Goal: Task Accomplishment & Management: Use online tool/utility

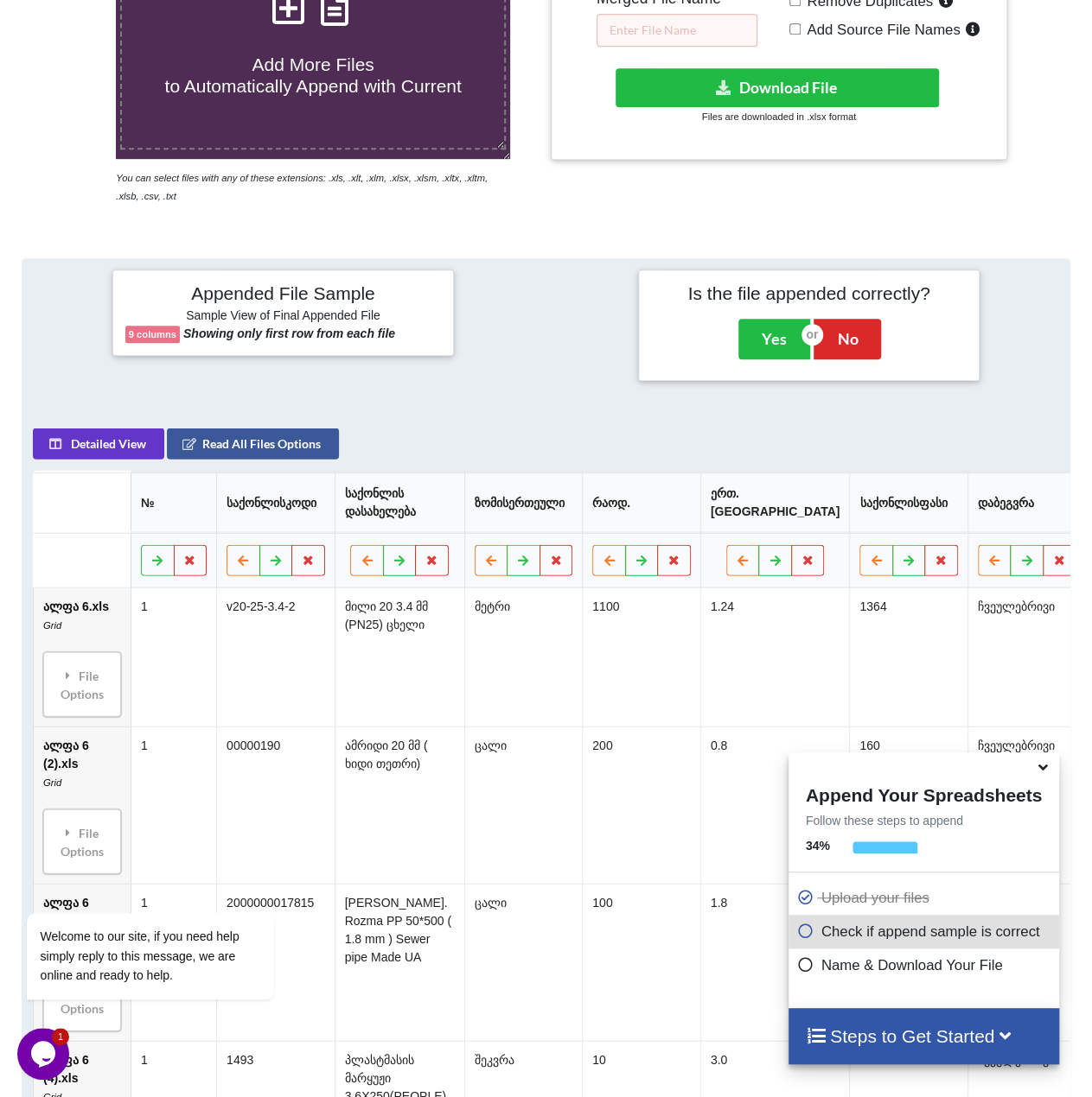
scroll to position [425, 0]
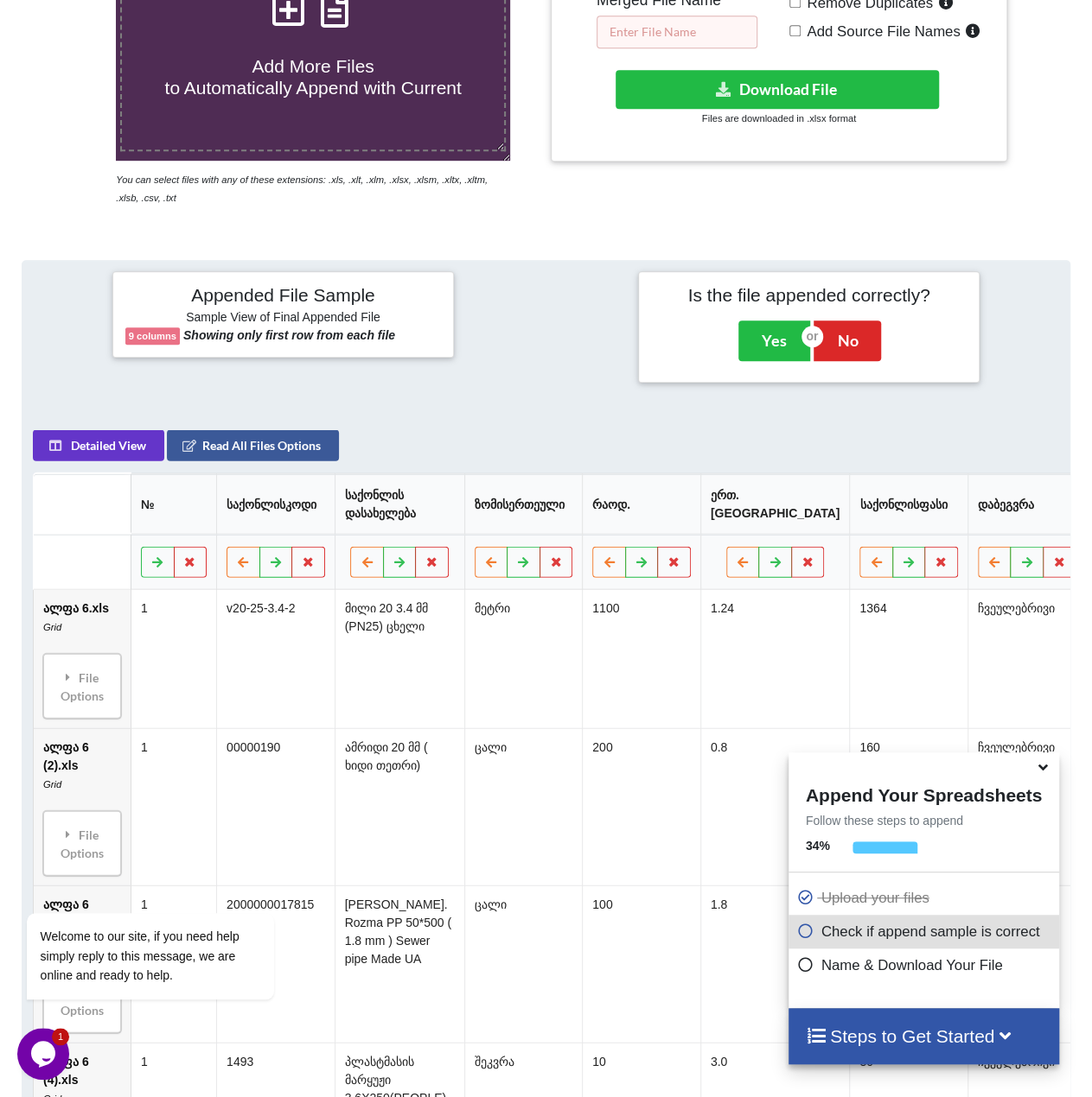
click at [687, 35] on input "text" at bounding box center [677, 31] width 161 height 33
type input "!"
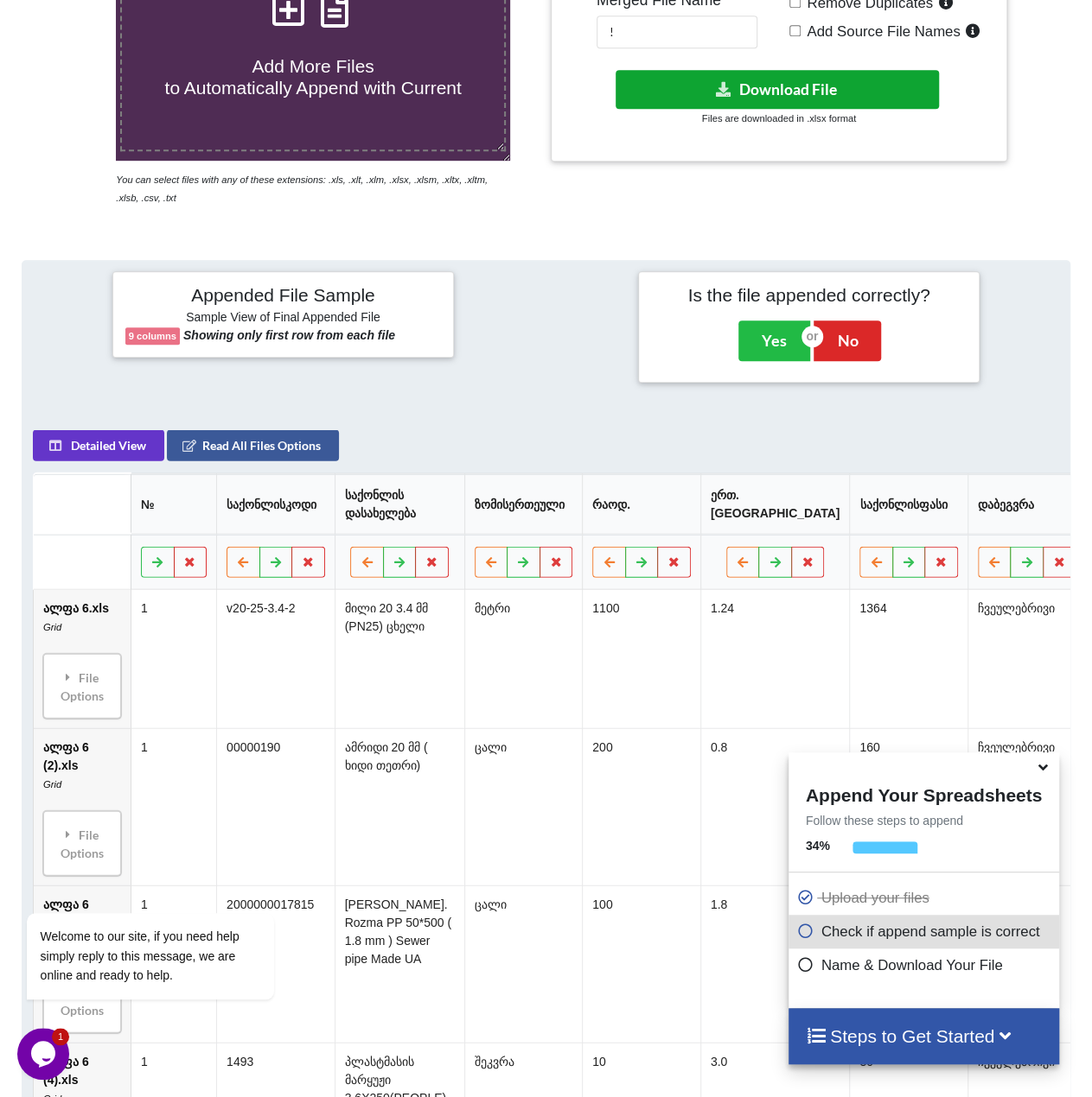
click at [732, 79] on button "Download File" at bounding box center [777, 89] width 324 height 39
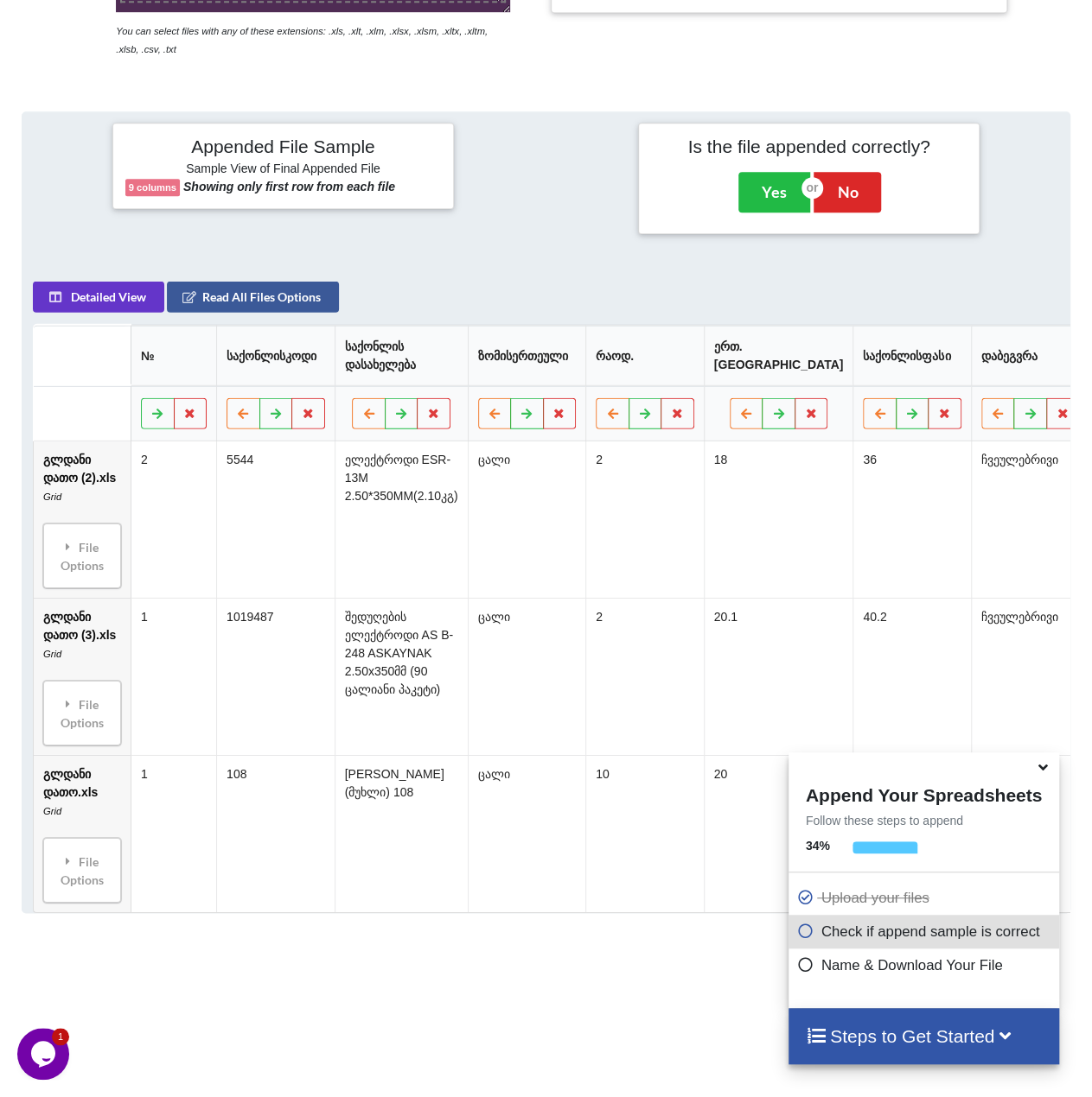
scroll to position [425, 0]
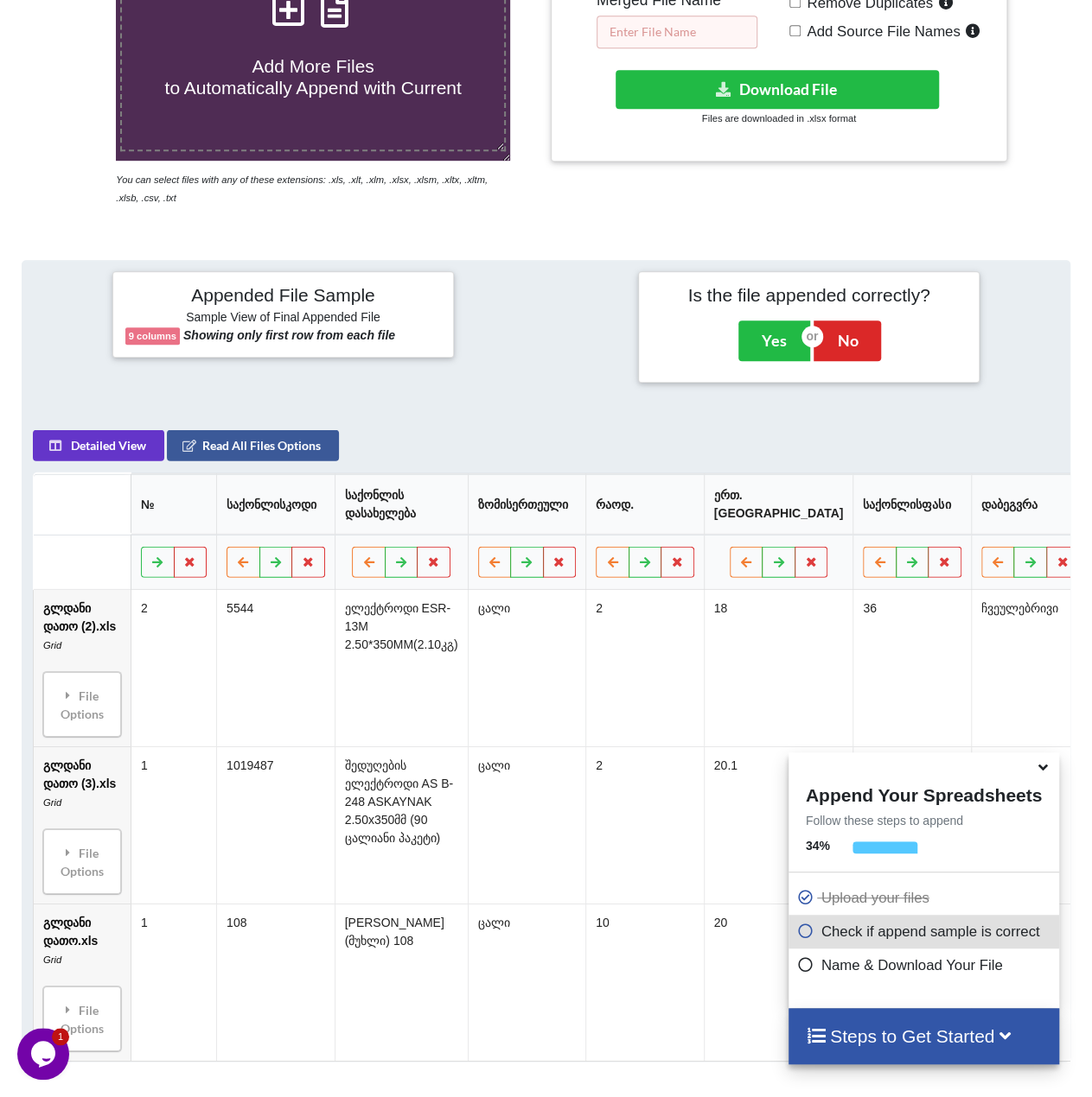
click at [661, 34] on input "text" at bounding box center [677, 31] width 161 height 33
type input "!"
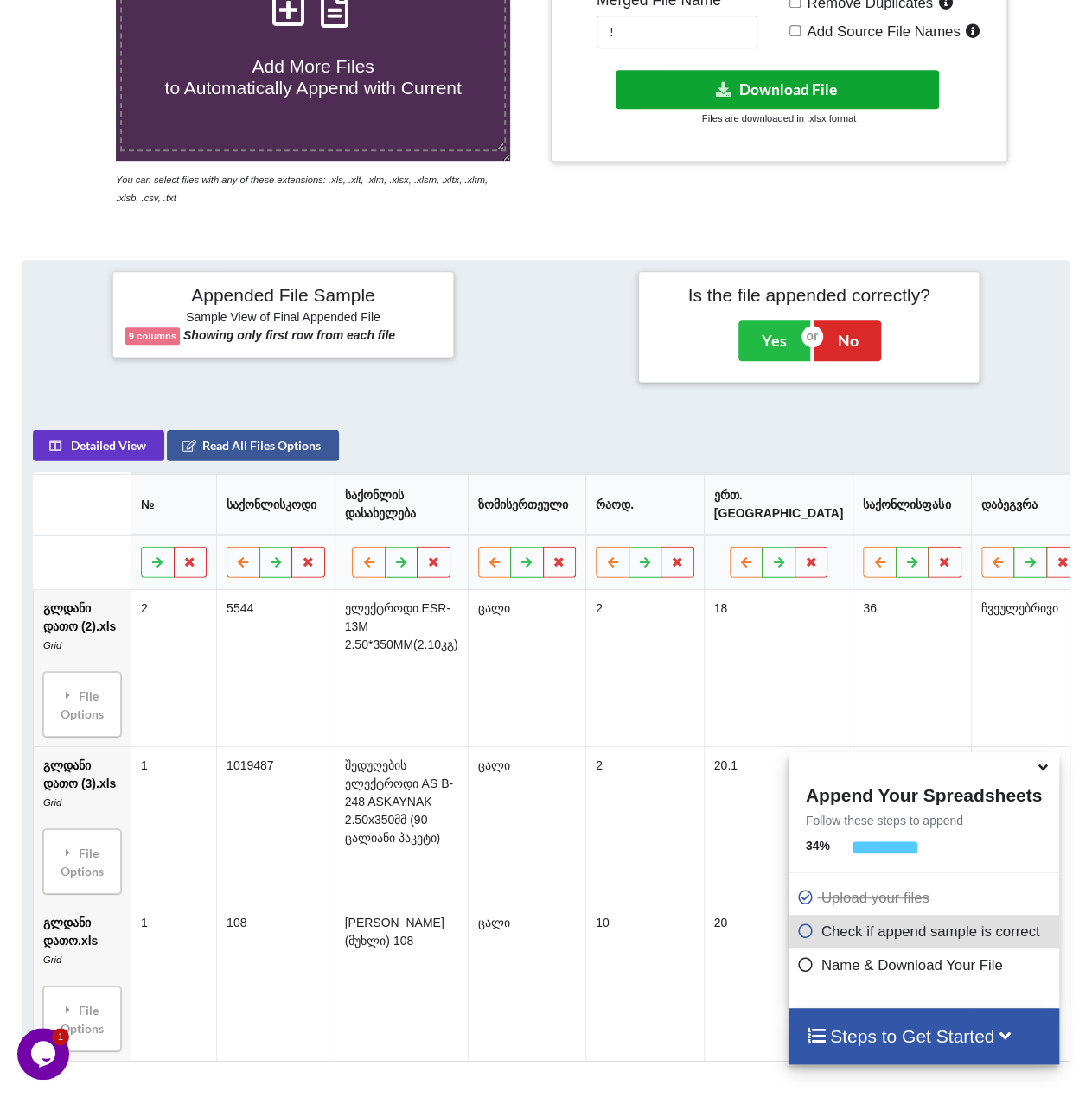
click at [777, 94] on button "Download File" at bounding box center [777, 89] width 324 height 39
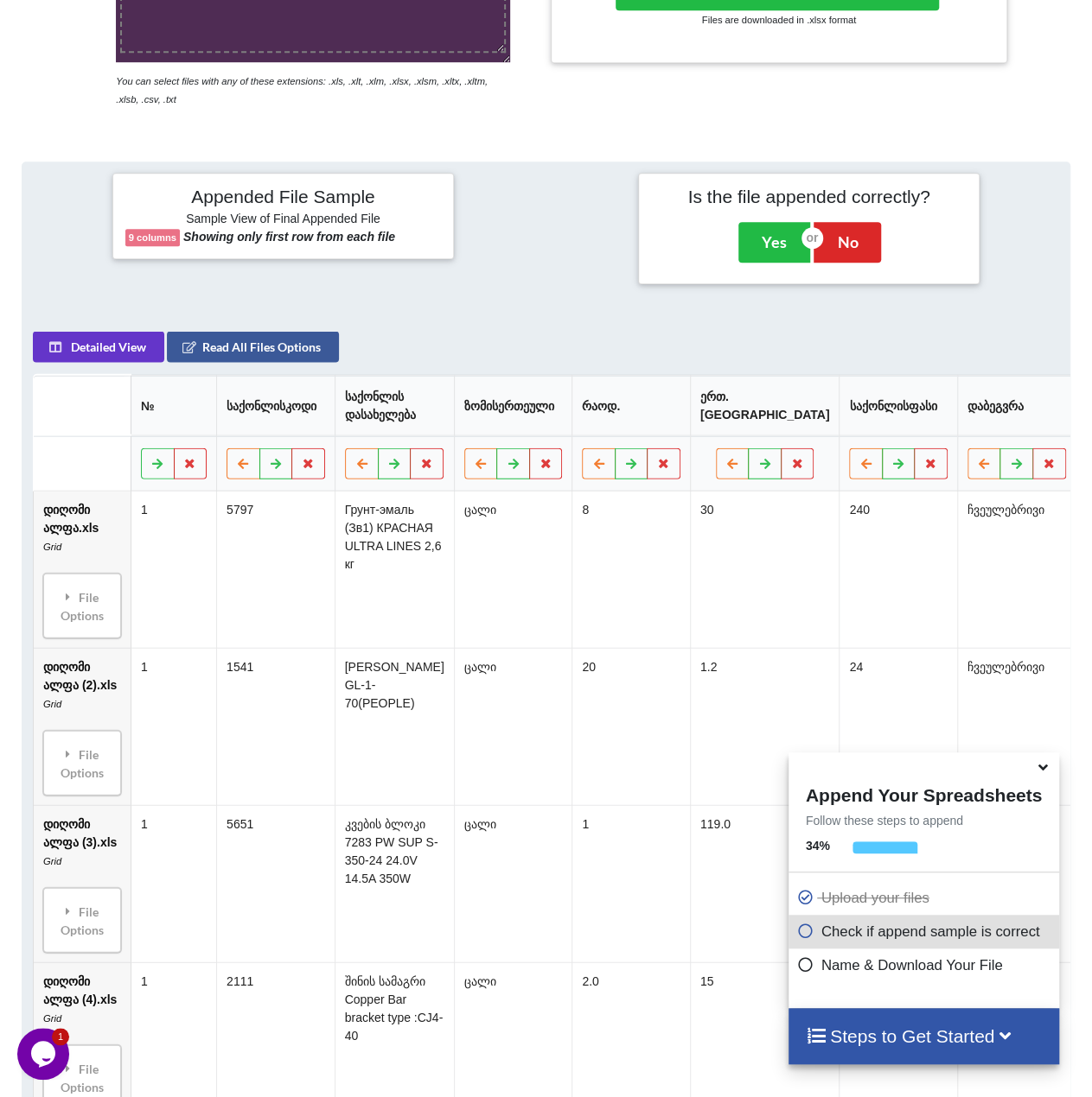
scroll to position [339, 0]
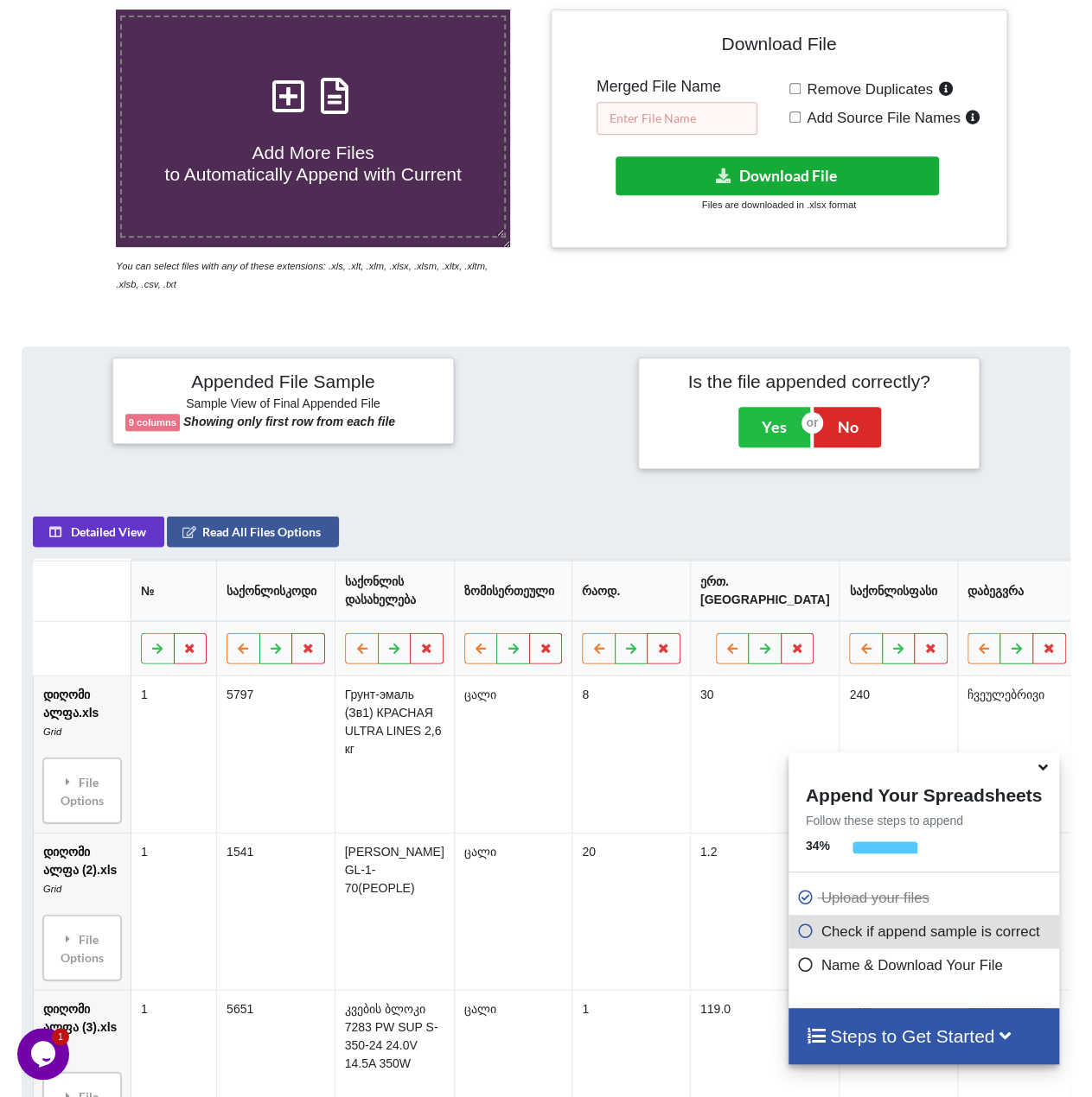
drag, startPoint x: 675, startPoint y: 110, endPoint x: 736, endPoint y: 181, distance: 93.6
click at [677, 110] on input "text" at bounding box center [677, 118] width 161 height 33
type input "!"
click at [754, 179] on button "Download File" at bounding box center [777, 175] width 324 height 39
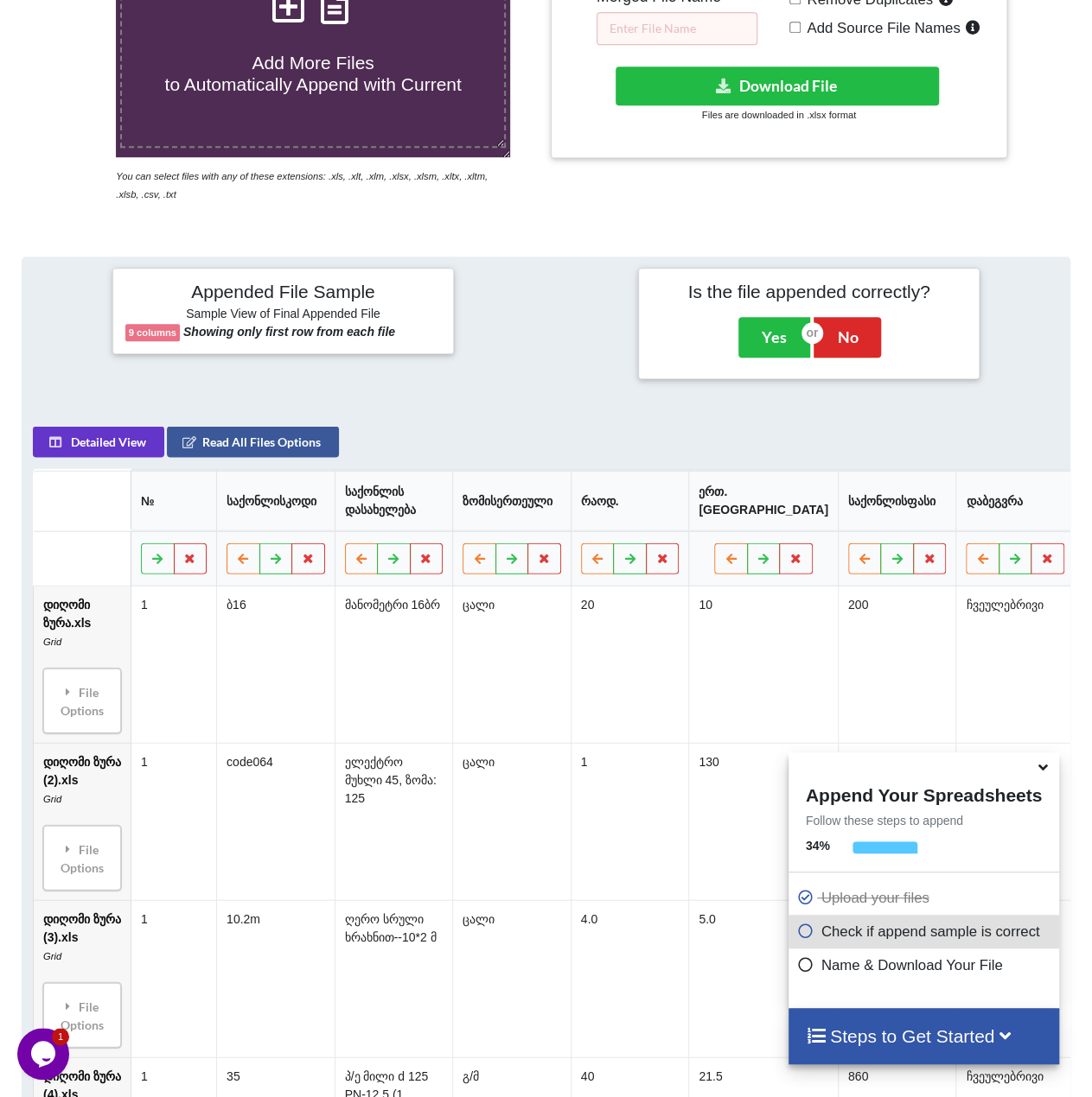
scroll to position [425, 0]
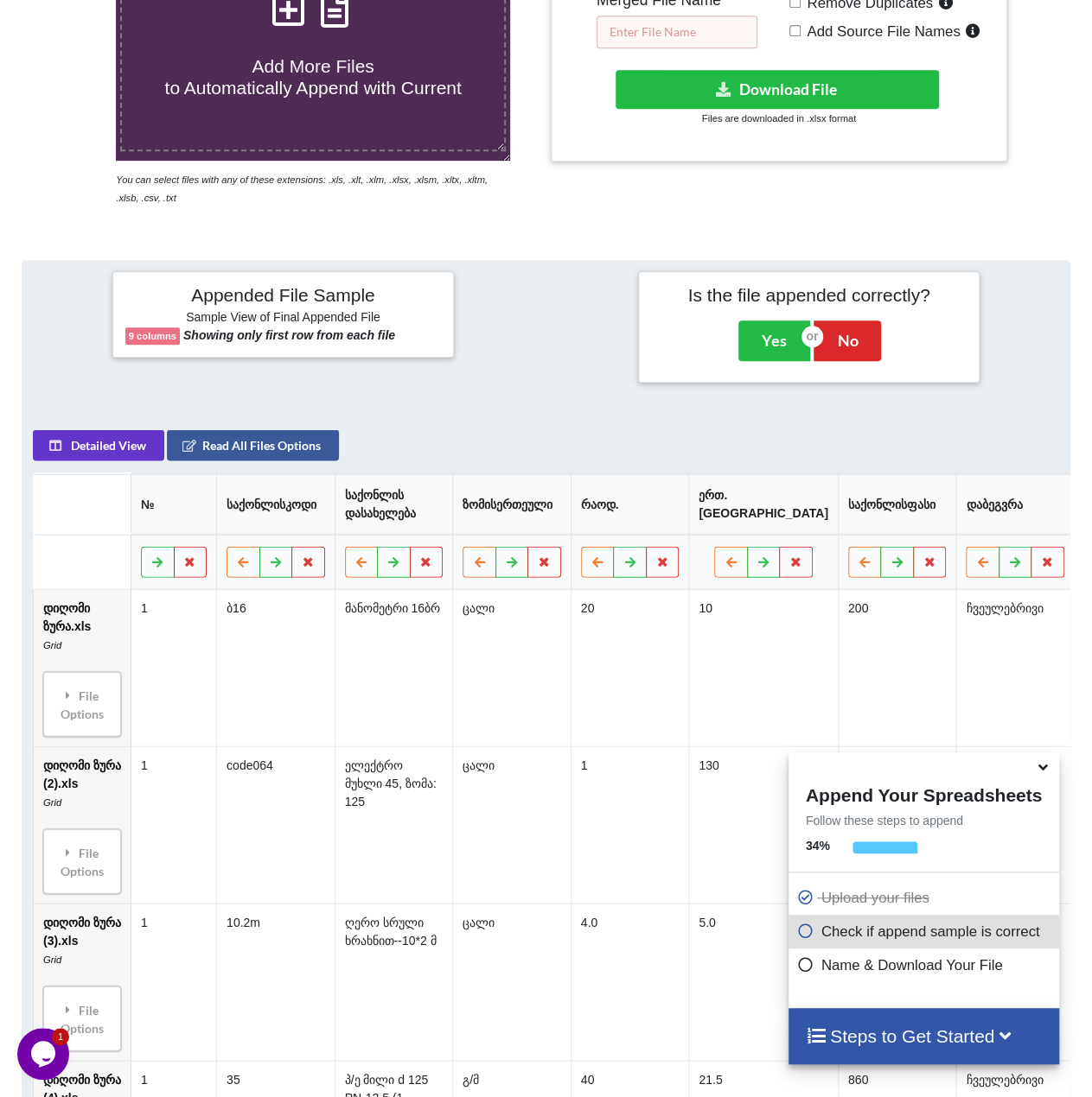
click at [659, 30] on input "text" at bounding box center [677, 31] width 161 height 33
type input "!"
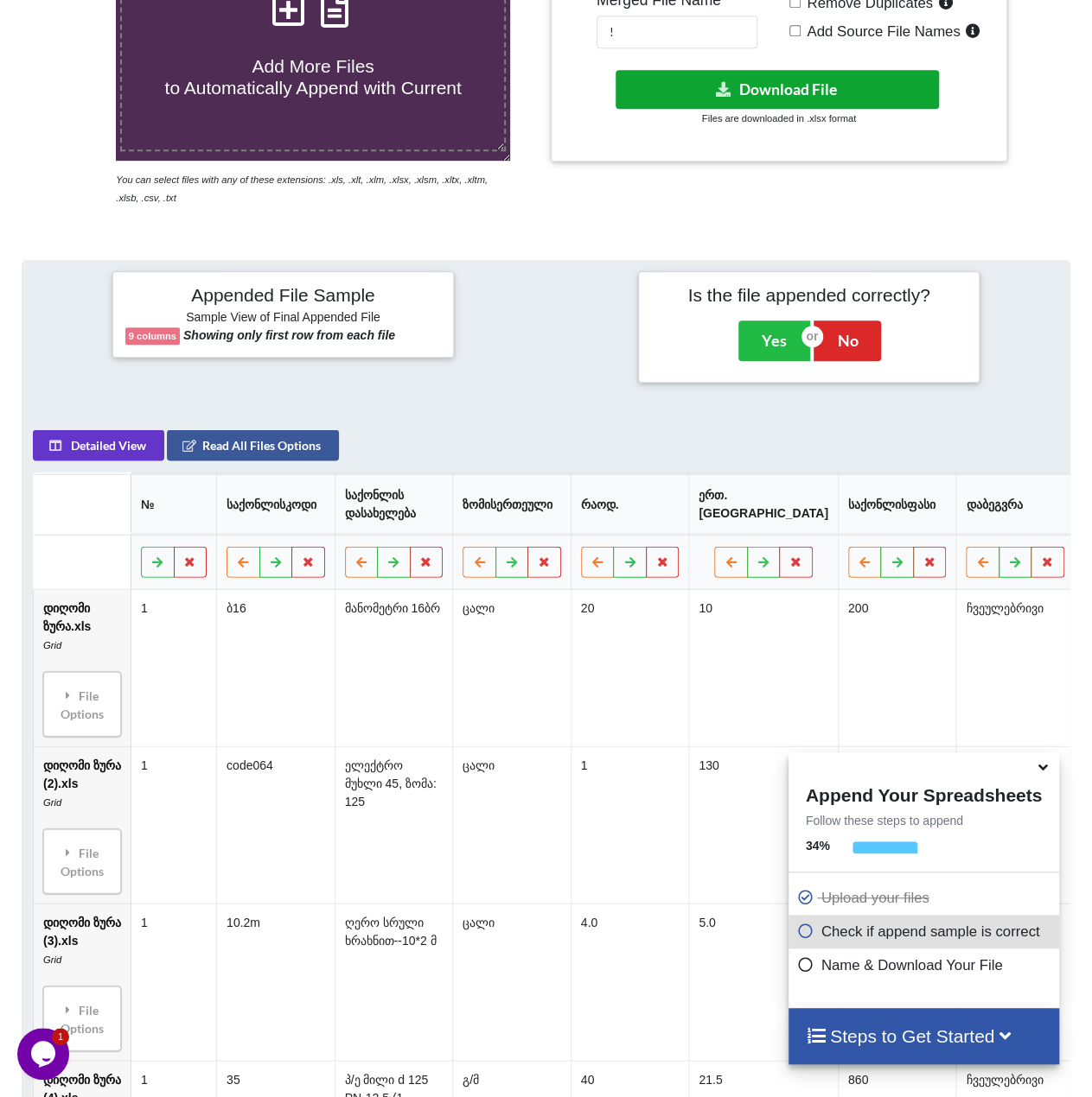
click at [762, 94] on button "Download File" at bounding box center [777, 89] width 324 height 39
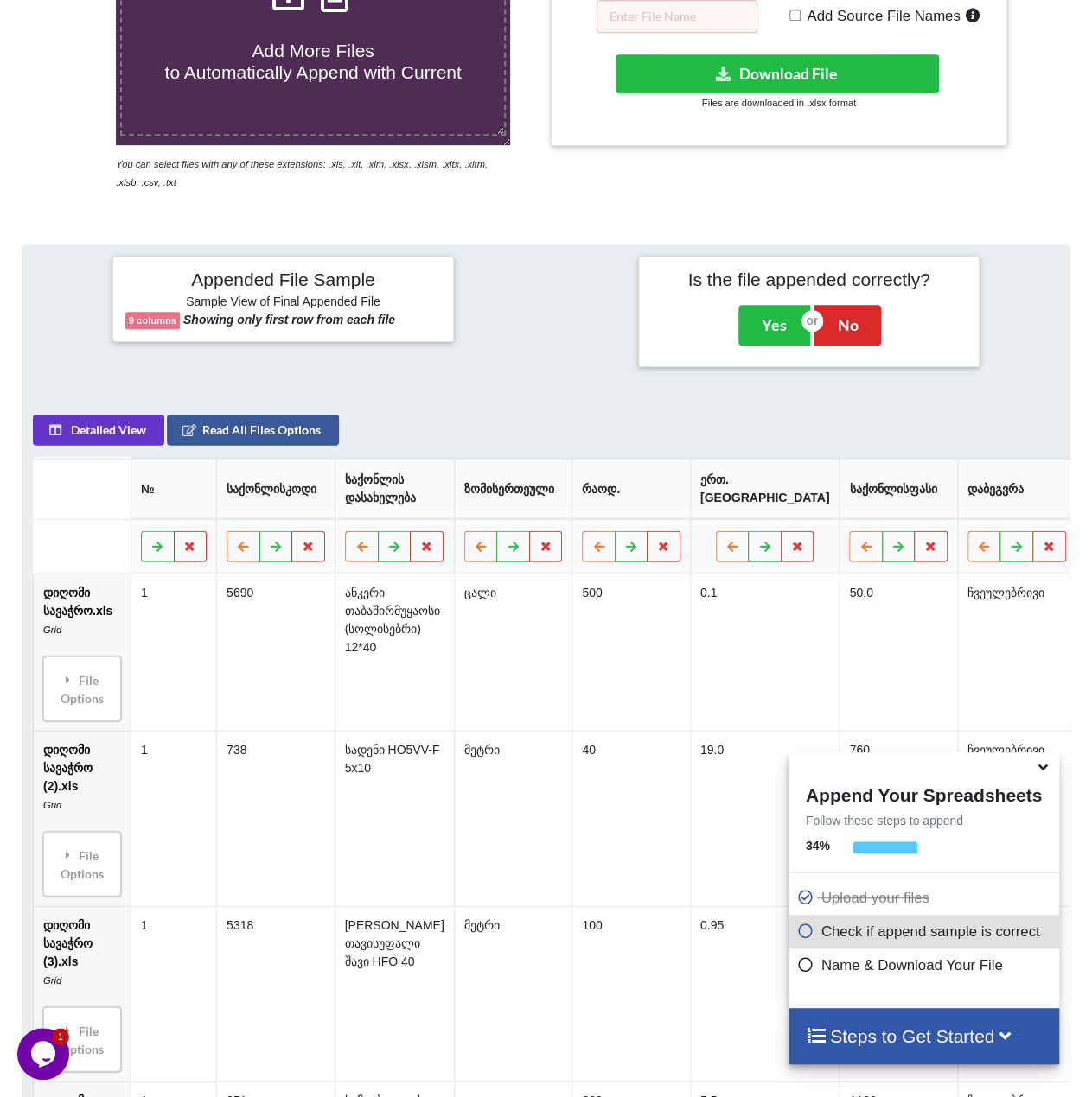
scroll to position [425, 0]
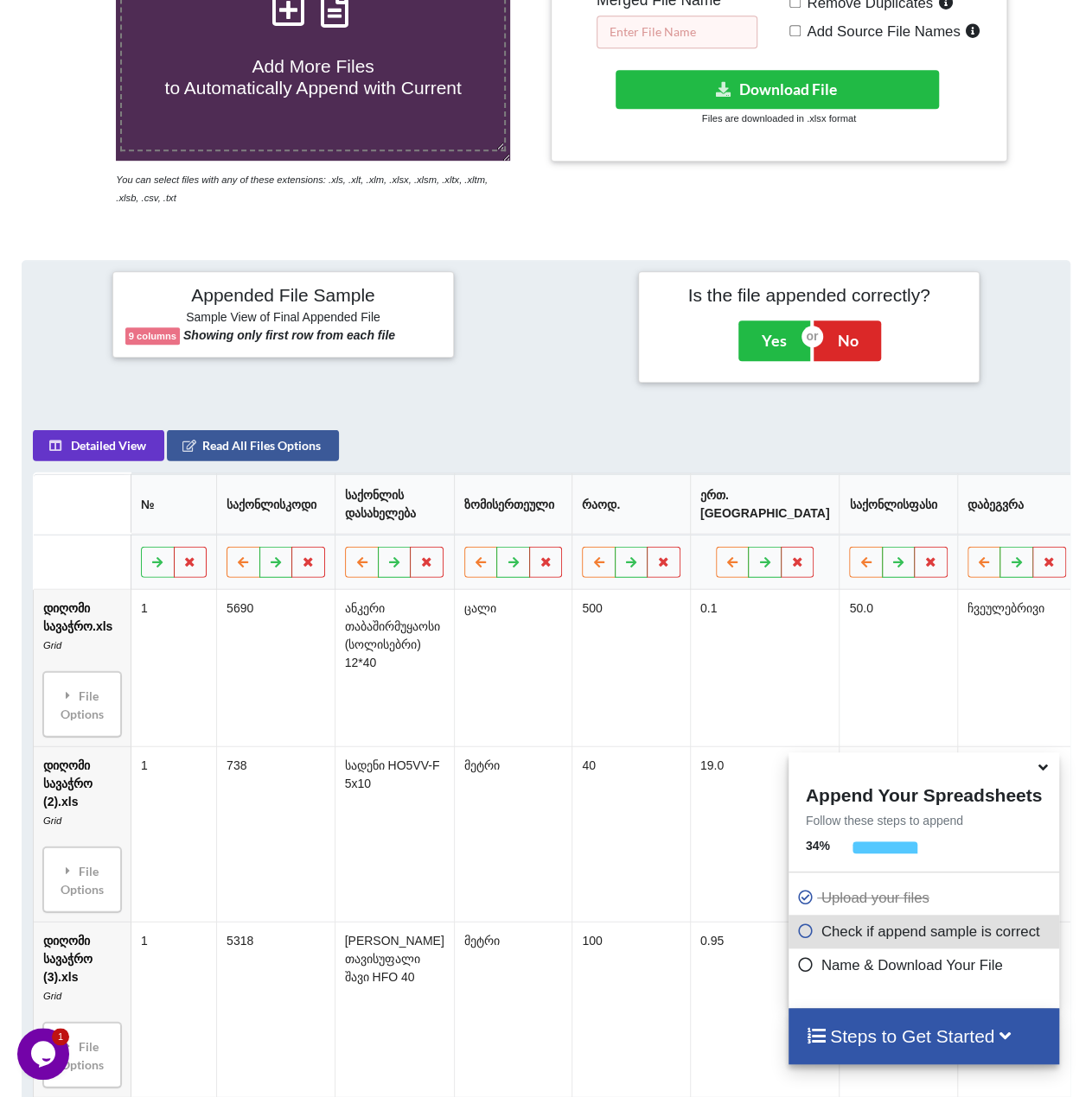
click at [680, 34] on input "text" at bounding box center [677, 31] width 161 height 33
type input "!"
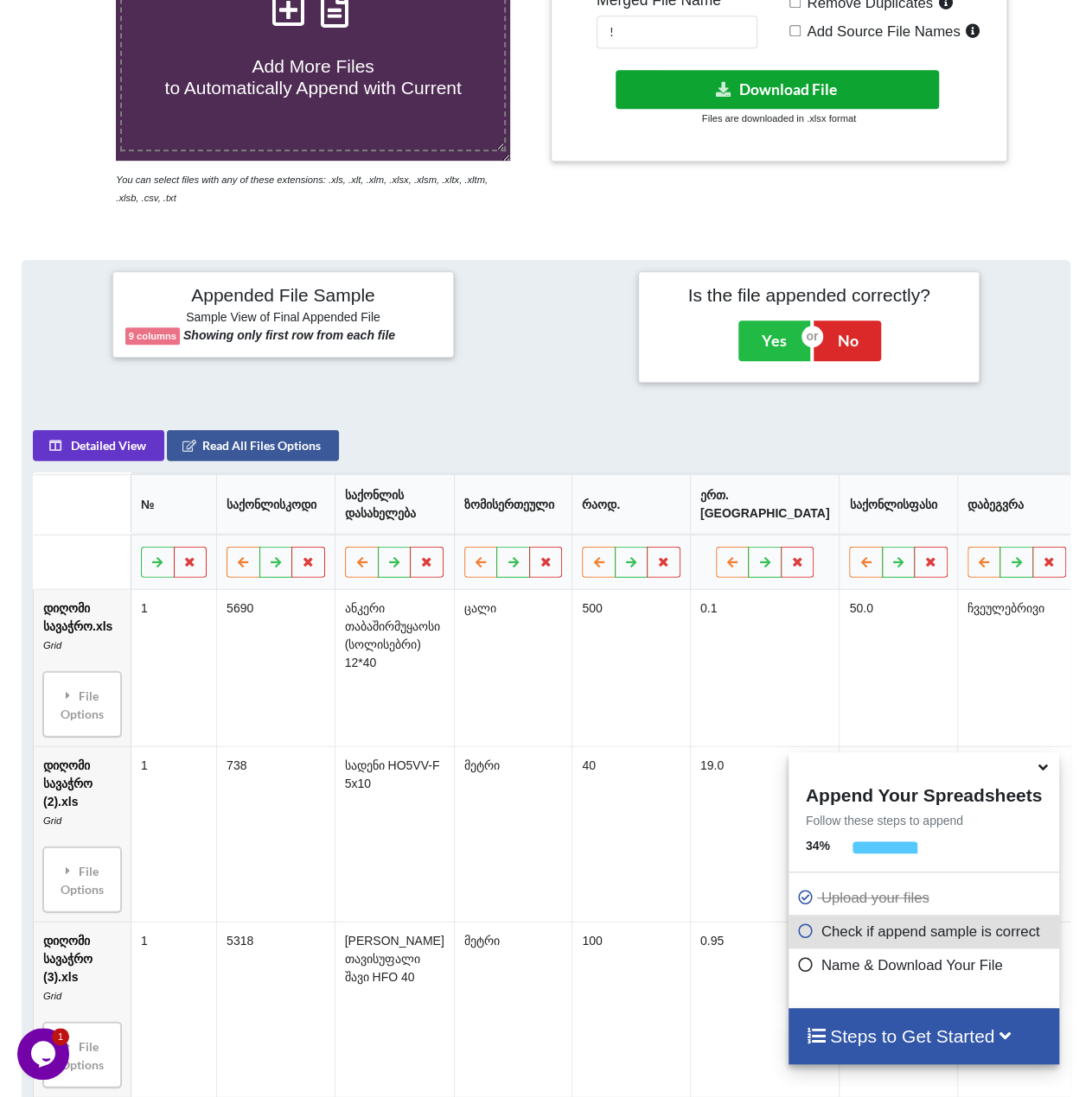
click at [749, 85] on button "Download File" at bounding box center [777, 89] width 324 height 39
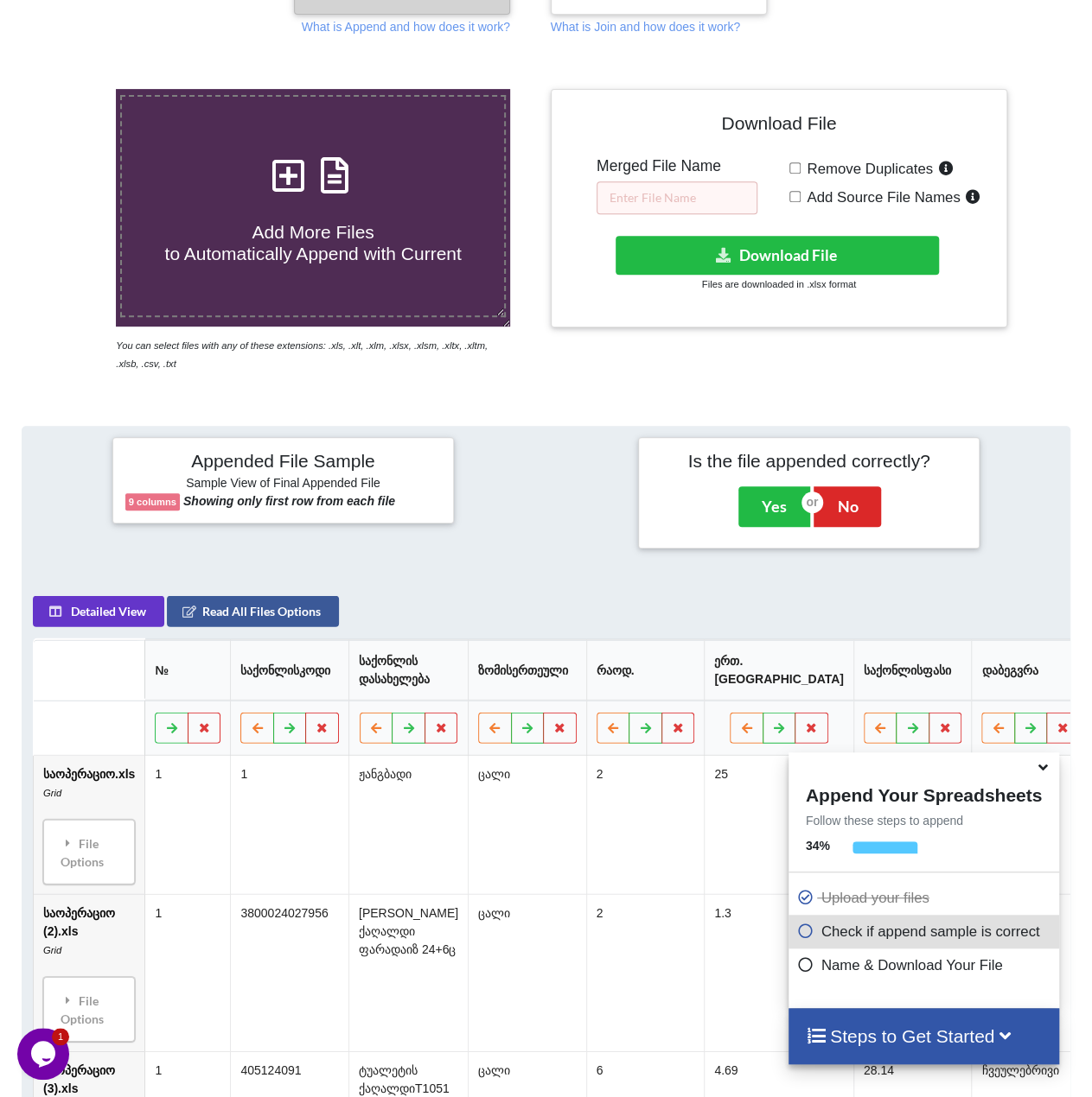
scroll to position [252, 0]
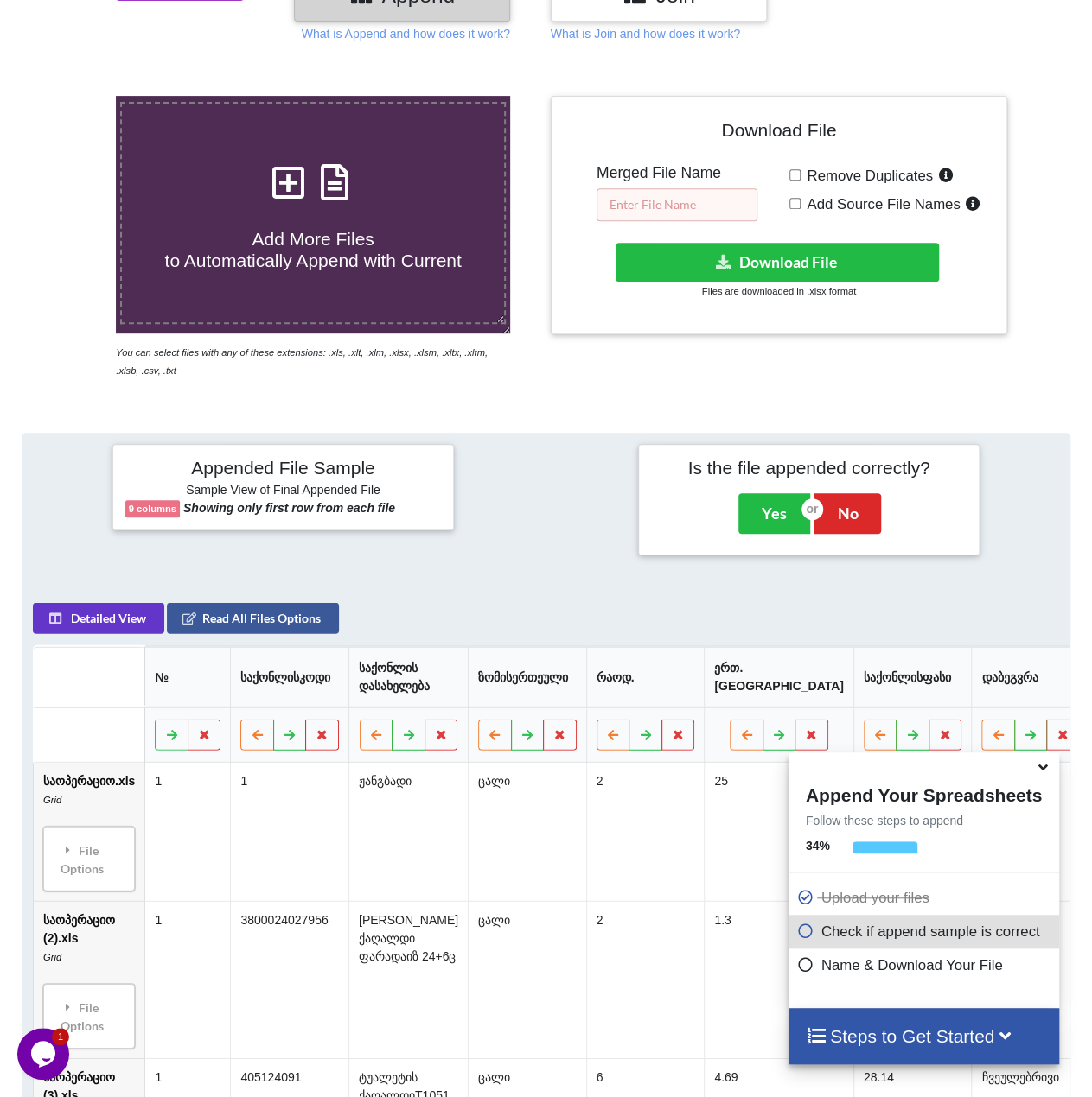
click at [642, 213] on input "text" at bounding box center [677, 205] width 161 height 33
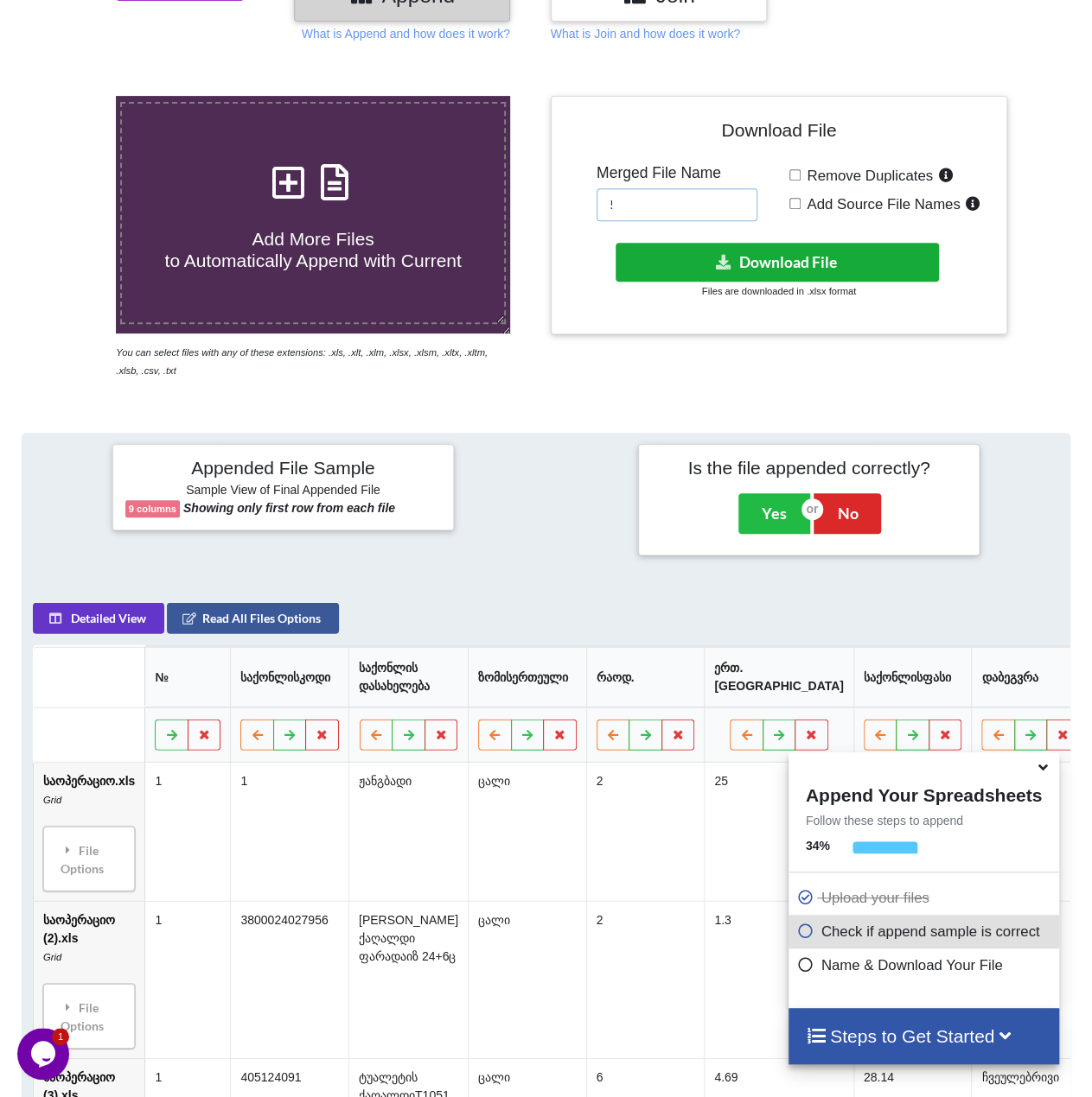
type input "!"
click at [755, 263] on button "Download File" at bounding box center [777, 261] width 324 height 39
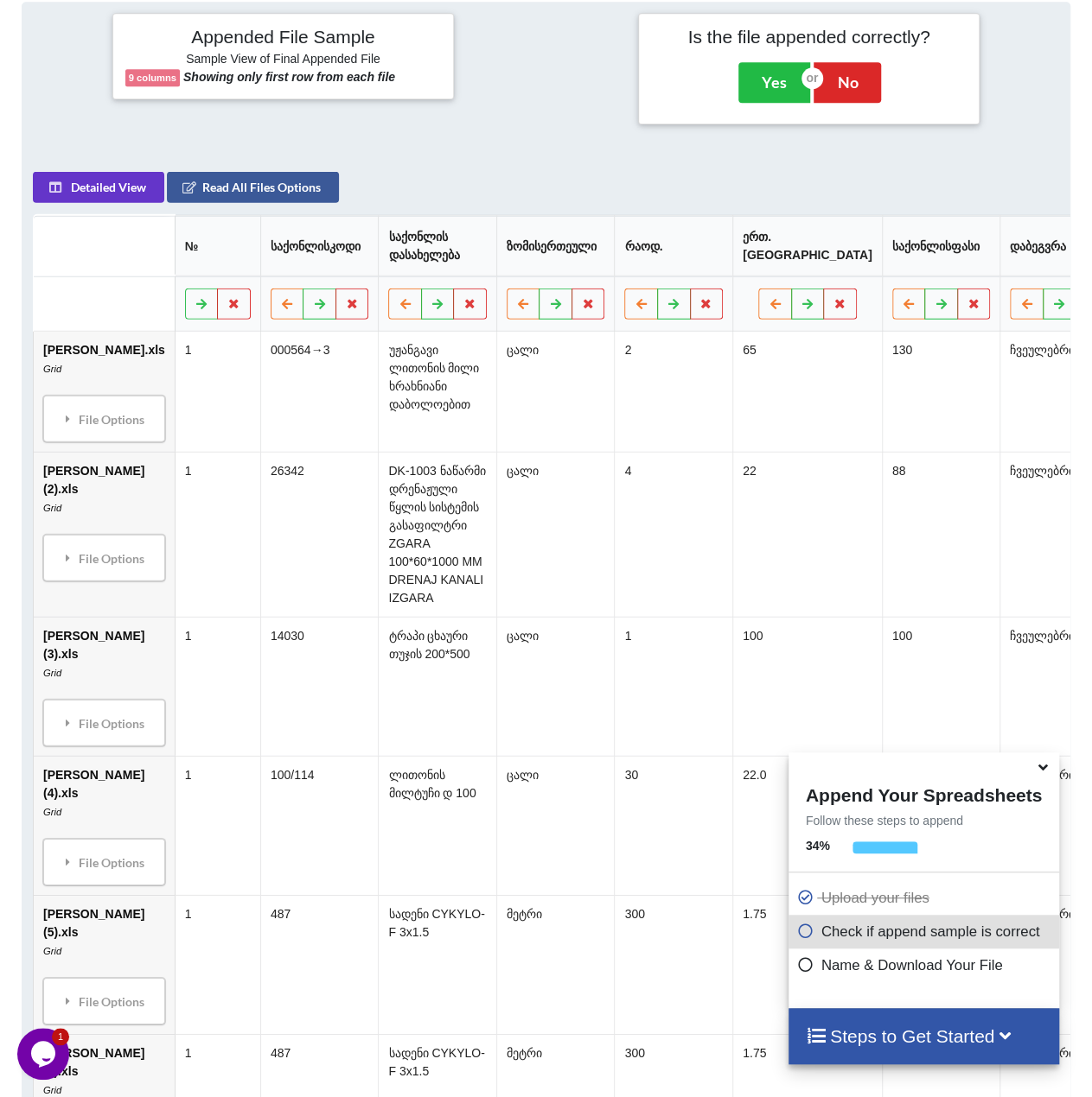
scroll to position [685, 0]
